Goal: Task Accomplishment & Management: Manage account settings

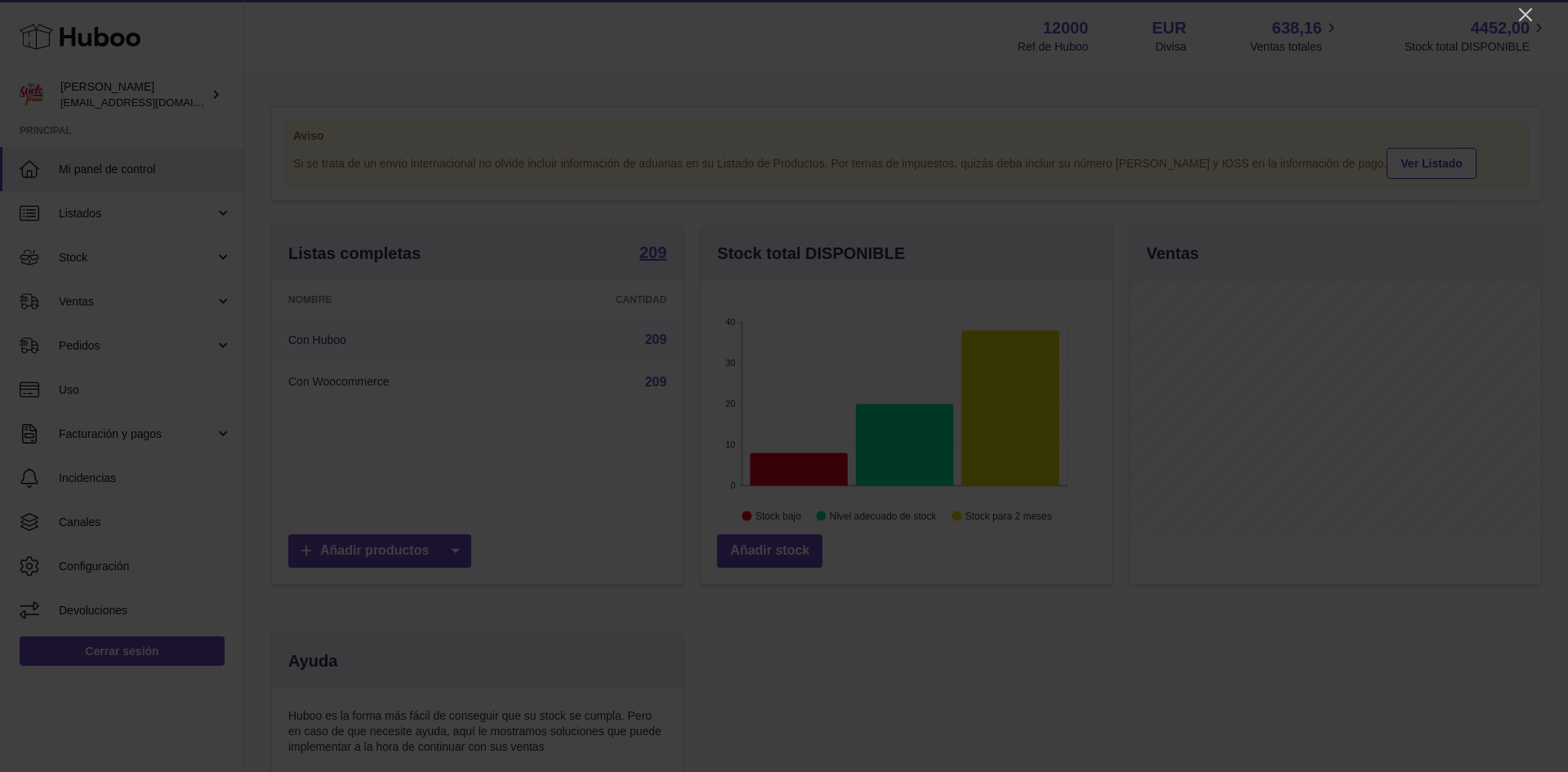
scroll to position [255, 412]
click at [1528, 8] on icon "Close" at bounding box center [1526, 14] width 20 height 20
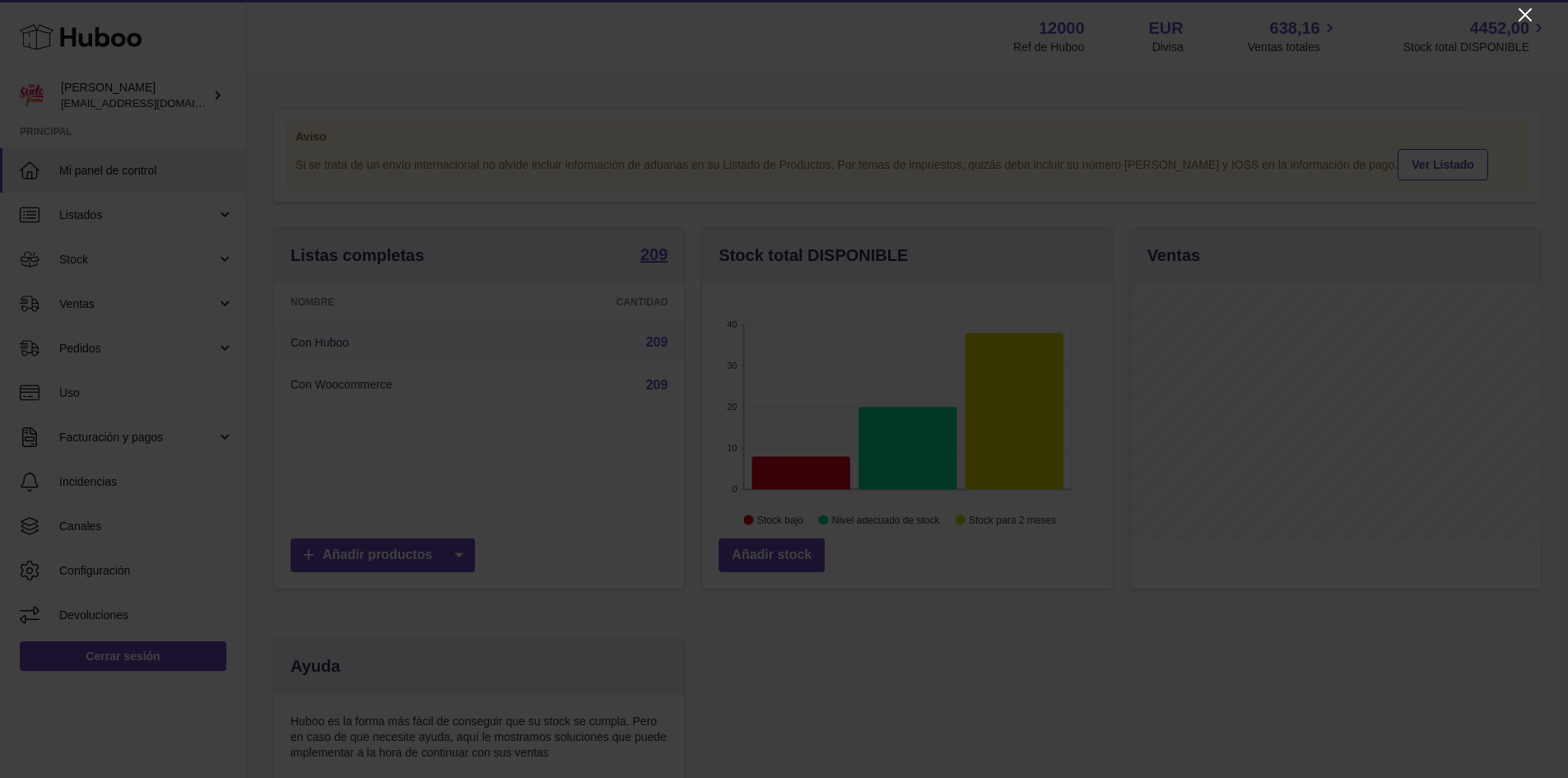
scroll to position [823200, 822643]
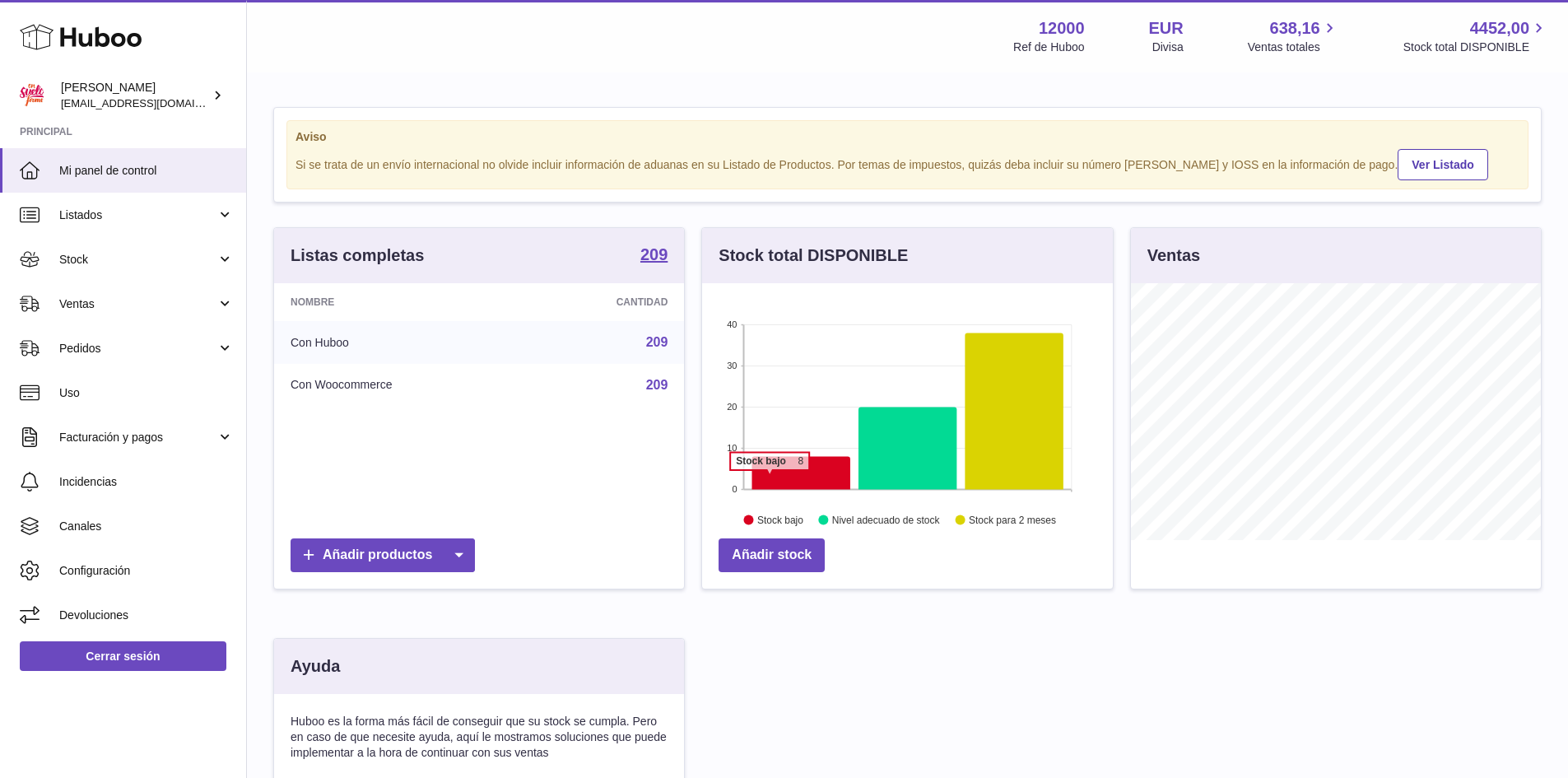
click at [769, 479] on icon at bounding box center [800, 473] width 98 height 33
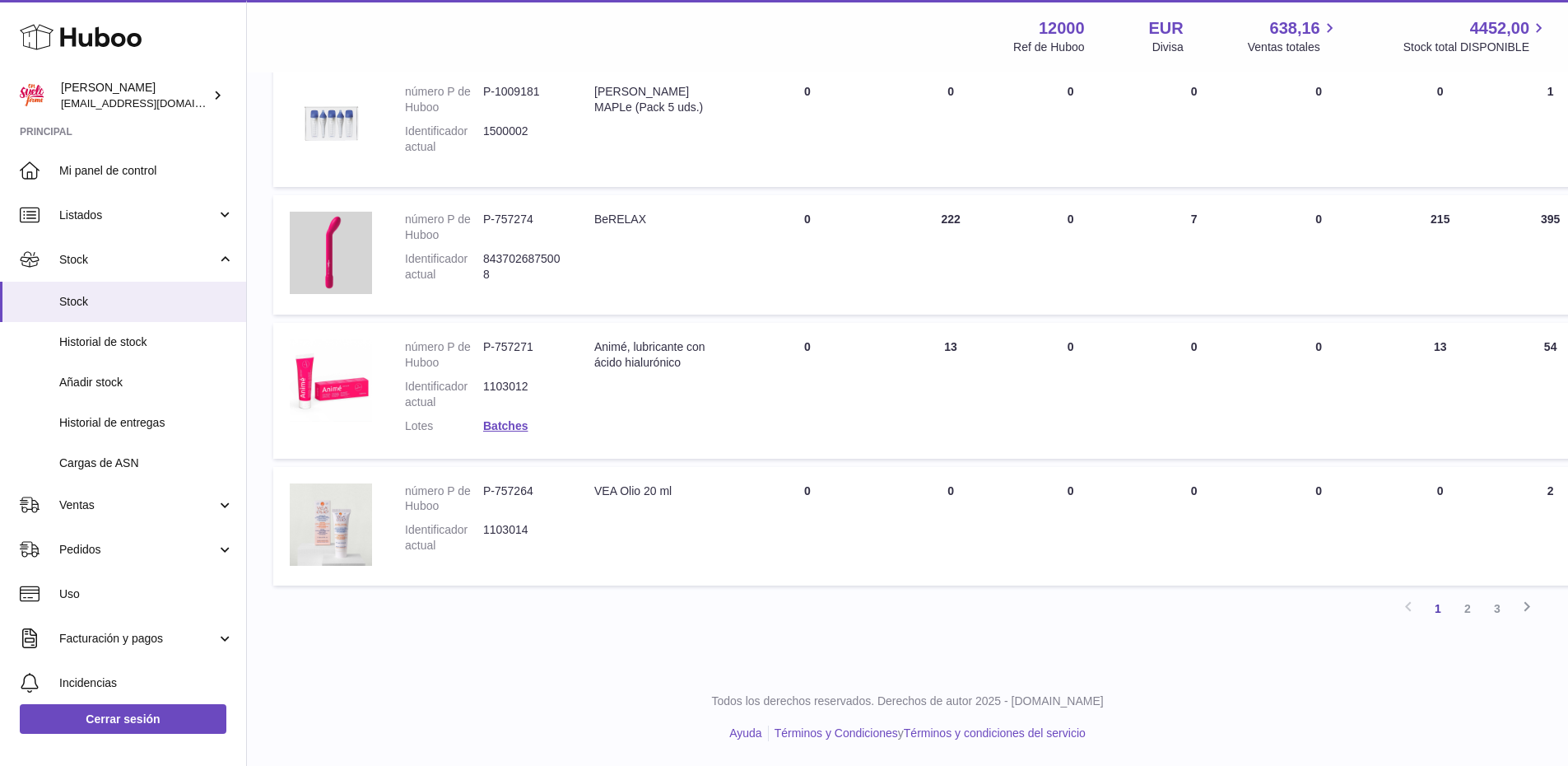
scroll to position [1244, 0]
click at [80, 261] on span "Stock" at bounding box center [138, 259] width 157 height 16
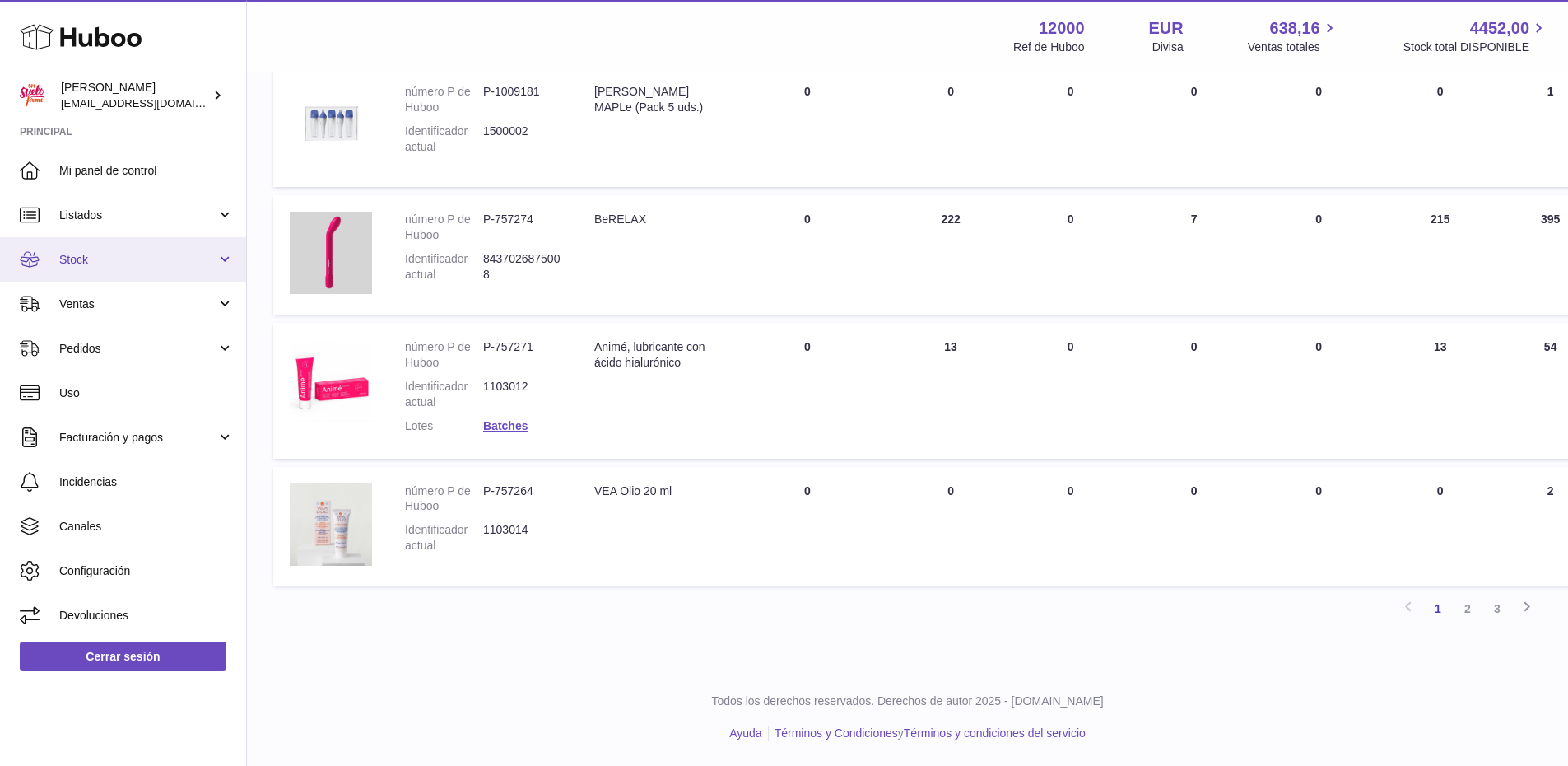
click at [98, 254] on span "Stock" at bounding box center [138, 259] width 157 height 16
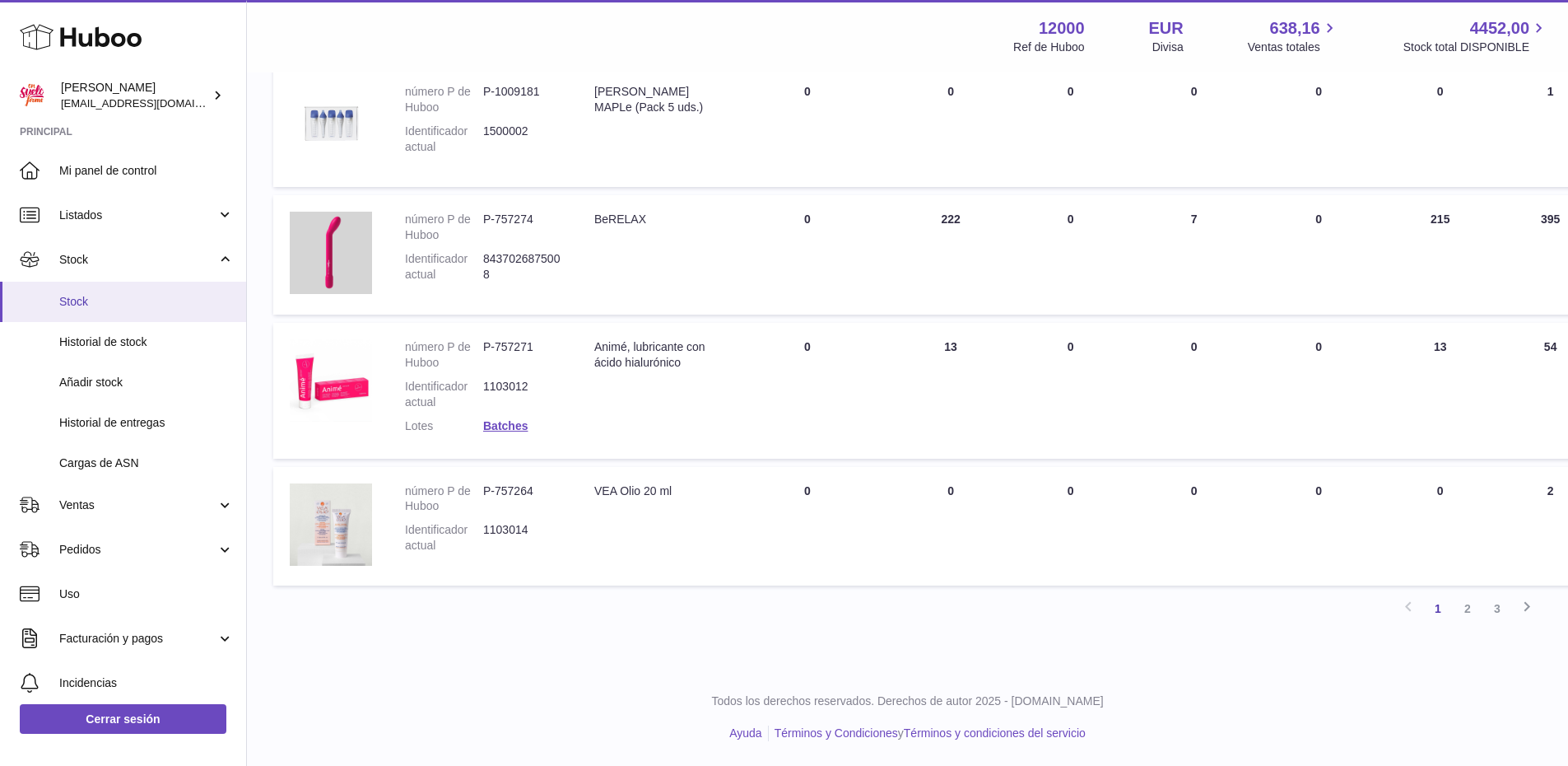
click at [89, 299] on span "Stock" at bounding box center [146, 301] width 174 height 16
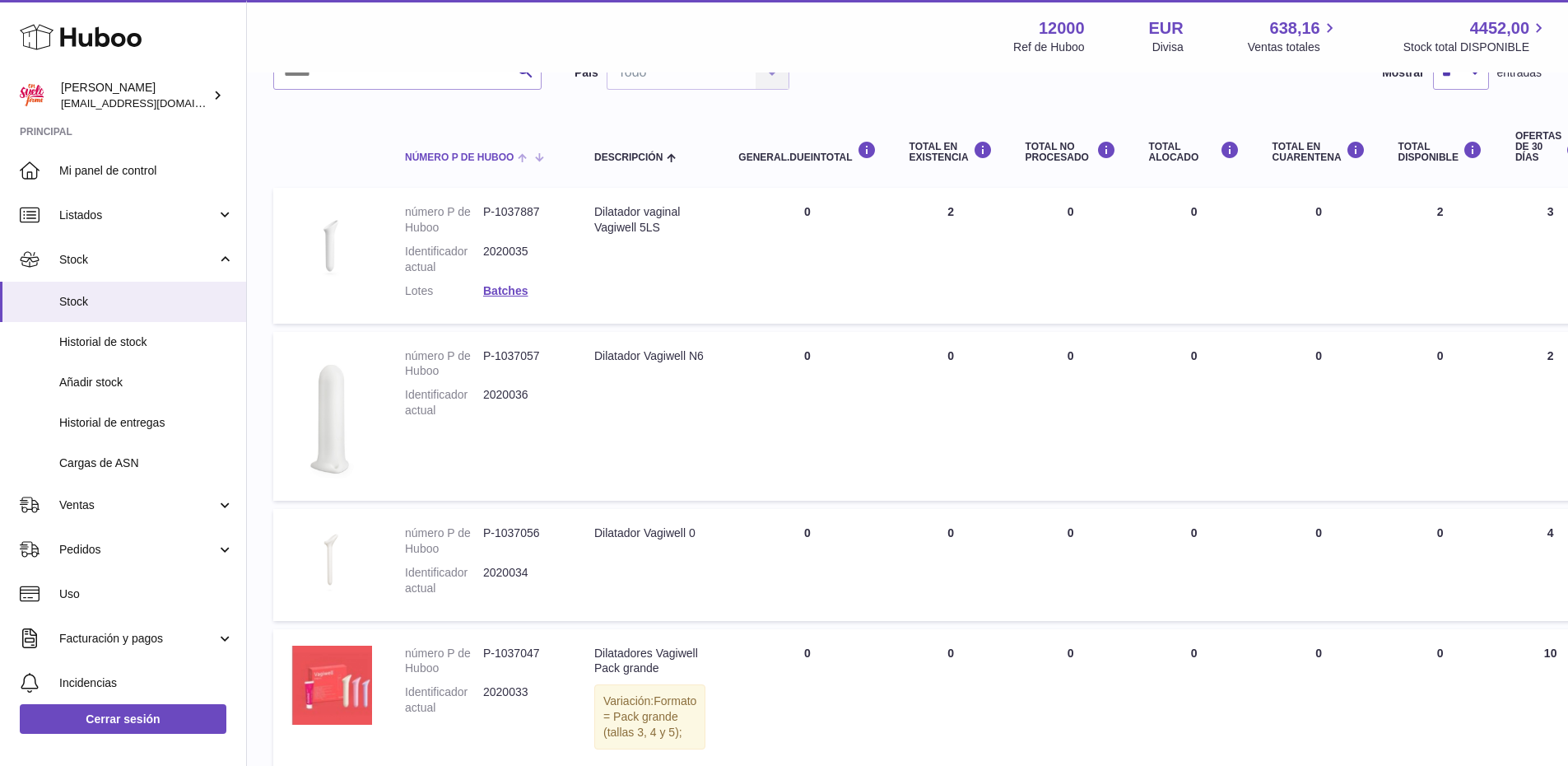
scroll to position [0, 0]
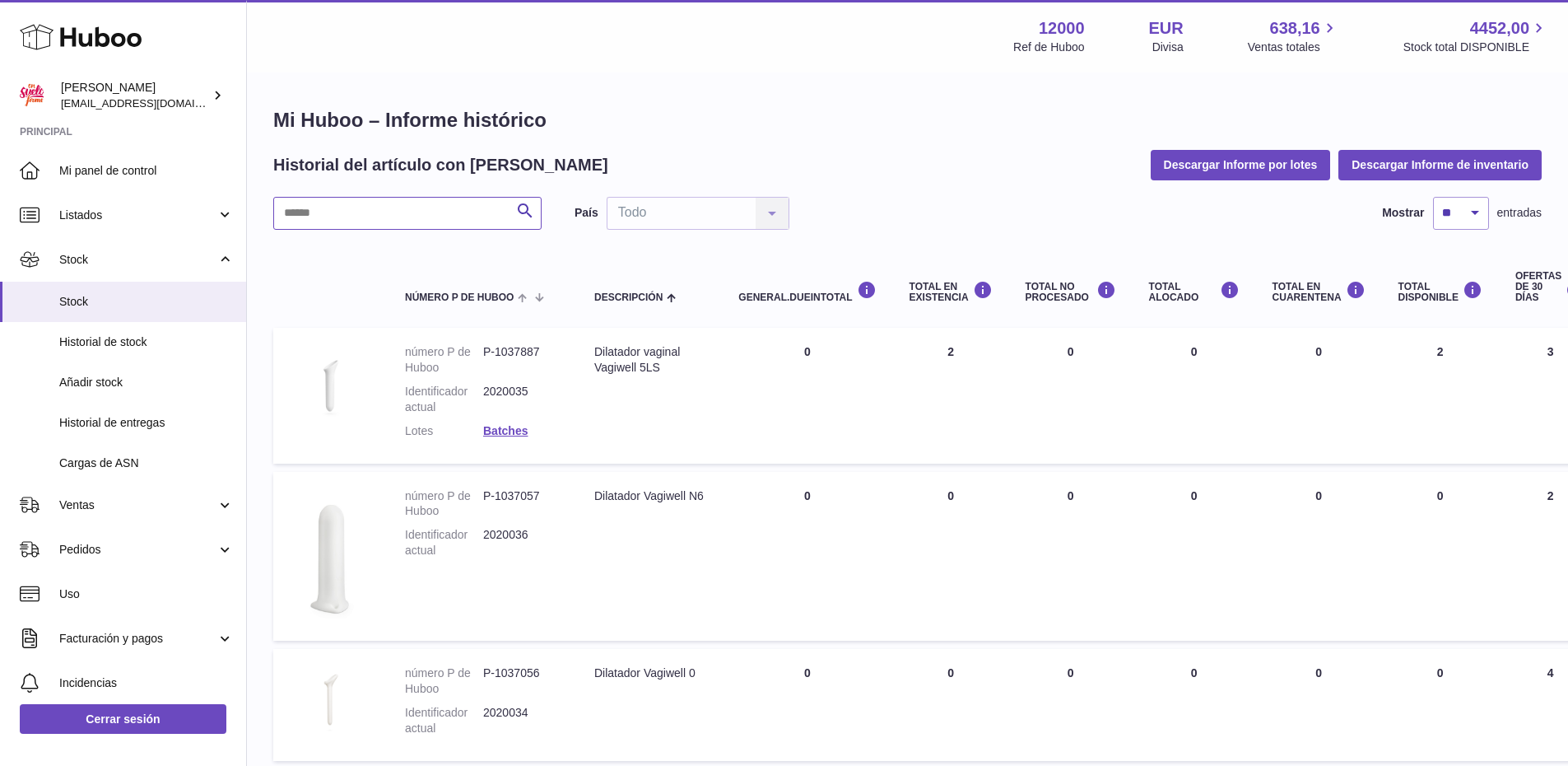
click at [467, 223] on input "text" at bounding box center [407, 213] width 268 height 33
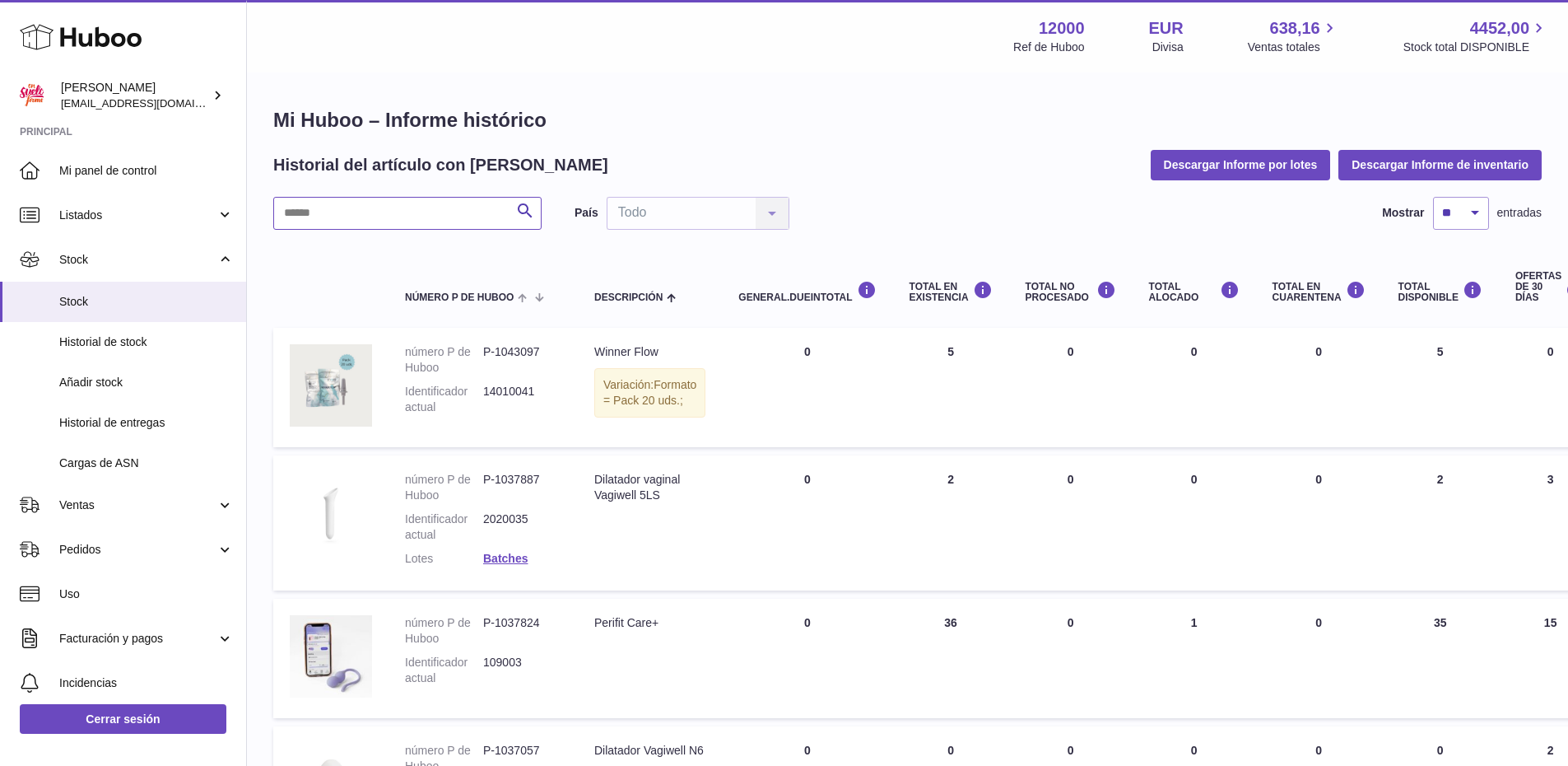
click at [502, 204] on input "text" at bounding box center [407, 213] width 268 height 33
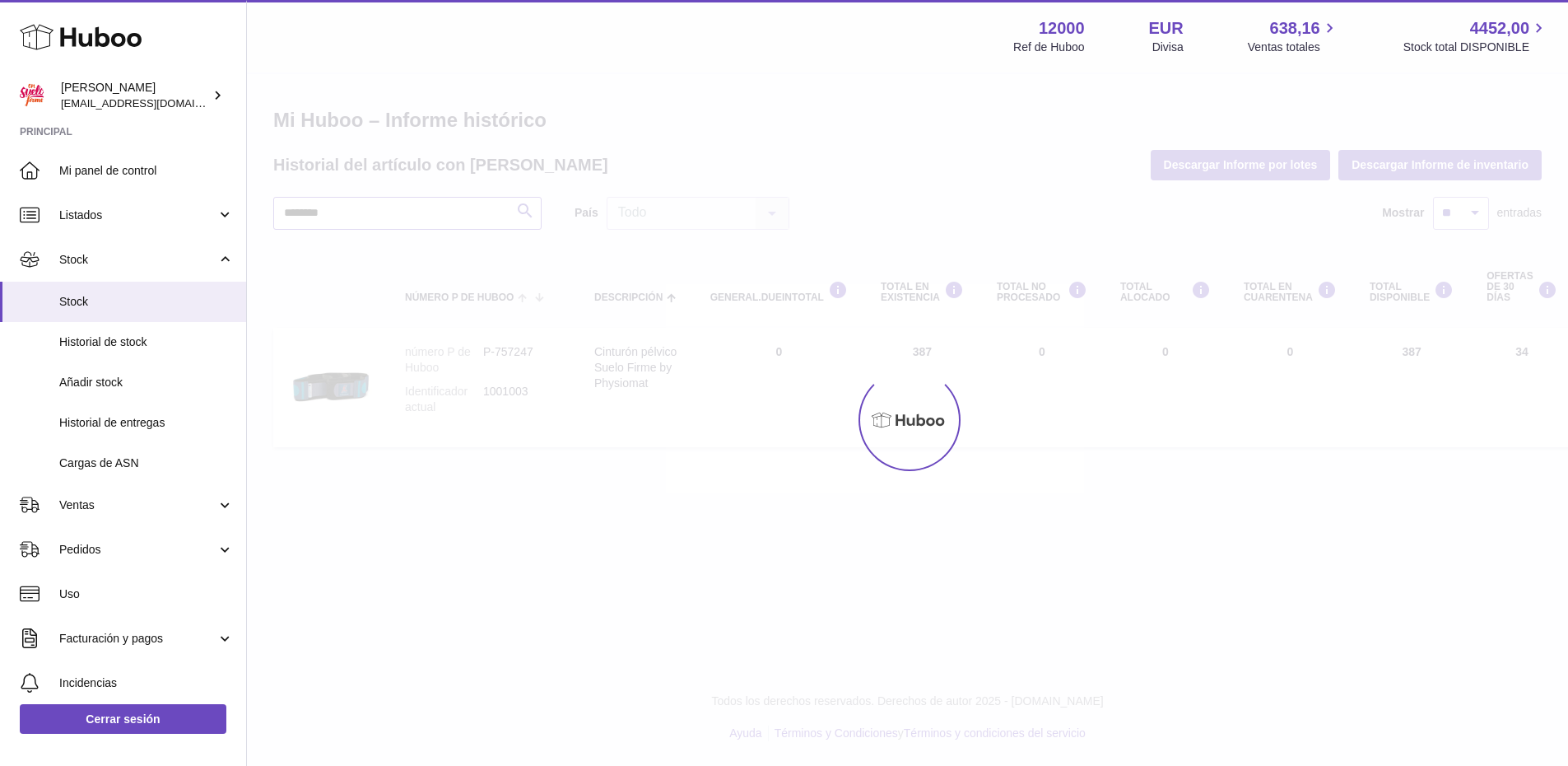
type input "********"
